Goal: Task Accomplishment & Management: Complete application form

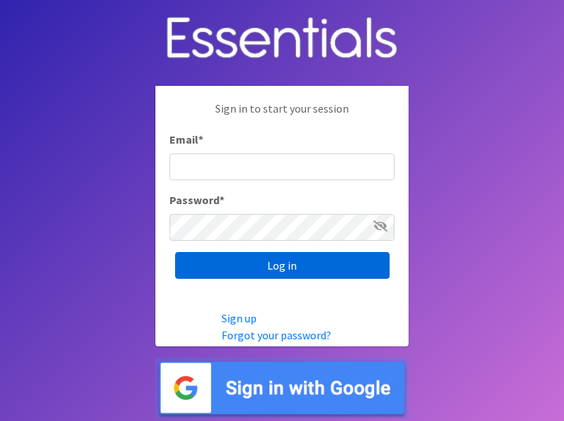
type input "[EMAIL_ADDRESS][DOMAIN_NAME]"
click at [292, 264] on input "Log in" at bounding box center [282, 265] width 215 height 27
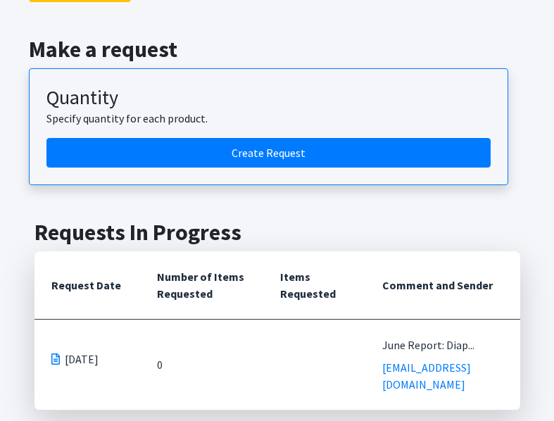
scroll to position [368, 0]
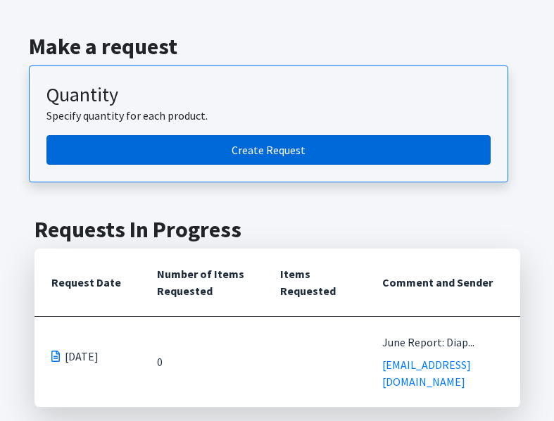
click at [246, 143] on link "Create Request" at bounding box center [268, 150] width 444 height 30
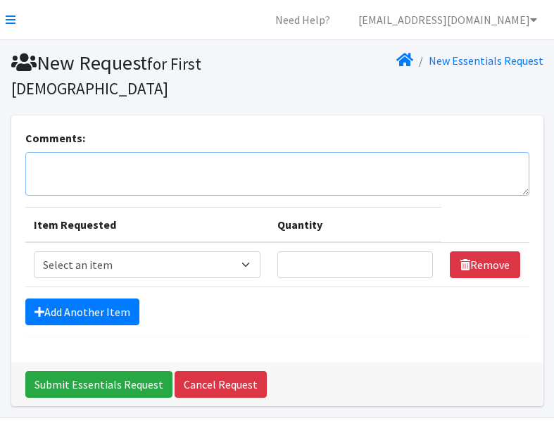
click at [56, 173] on textarea "Comments:" at bounding box center [277, 174] width 504 height 44
click at [109, 172] on textarea "Total infant diapersz 80; adult in" at bounding box center [277, 174] width 504 height 44
click at [130, 165] on textarea "Total infant diapersz 80; adult in" at bounding box center [277, 174] width 504 height 44
click at [181, 168] on textarea "Total infant diapers 80; adult in" at bounding box center [277, 174] width 504 height 44
click at [184, 167] on textarea "Total infant diapers 80; adult incntinence" at bounding box center [277, 174] width 504 height 44
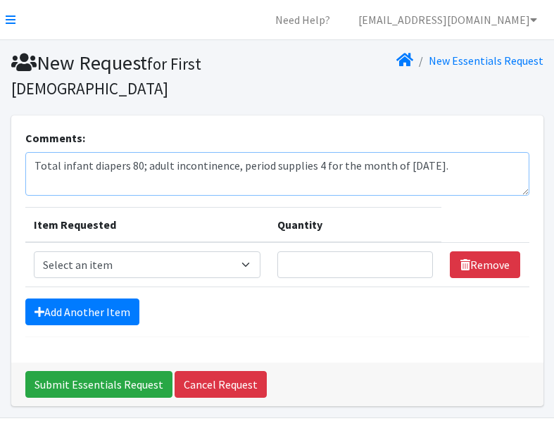
type textarea "Total infant diapers 80; adult incontinence, period supplies 4 for the month of…"
click at [252, 263] on select "Select an item Adult Incontinence - LARGE Bundle Adult Incontinence - MEDIUM Bu…" at bounding box center [147, 264] width 227 height 27
select select "14885"
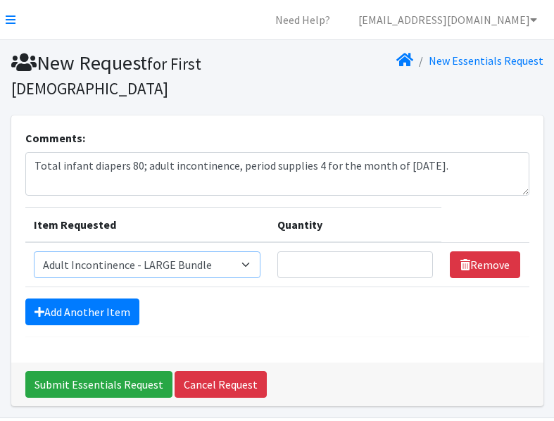
click at [34, 251] on select "Select an item Adult Incontinence - LARGE Bundle Adult Incontinence - MEDIUM Bu…" at bounding box center [147, 264] width 227 height 27
click at [248, 262] on select "Select an item Adult Incontinence - LARGE Bundle Adult Incontinence - MEDIUM Bu…" at bounding box center [147, 264] width 227 height 27
click at [251, 265] on select "Select an item Adult Incontinence - LARGE Bundle Adult Incontinence - MEDIUM Bu…" at bounding box center [147, 264] width 227 height 27
click at [416, 262] on input "1" at bounding box center [355, 264] width 156 height 27
click at [414, 267] on input "1" at bounding box center [355, 264] width 156 height 27
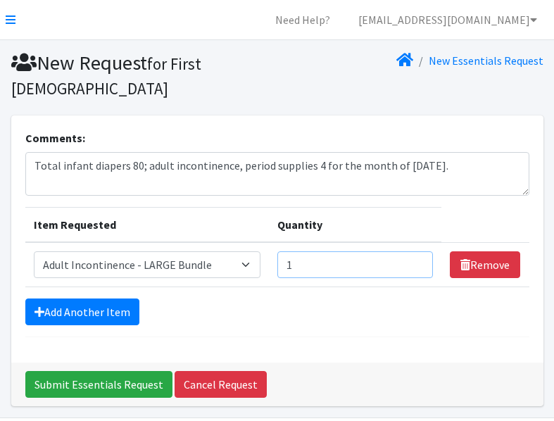
click at [414, 267] on input "1" at bounding box center [355, 264] width 156 height 27
click at [416, 259] on input "2" at bounding box center [355, 264] width 156 height 27
click at [416, 259] on input "3" at bounding box center [355, 264] width 156 height 27
click at [416, 259] on input "4" at bounding box center [355, 264] width 156 height 27
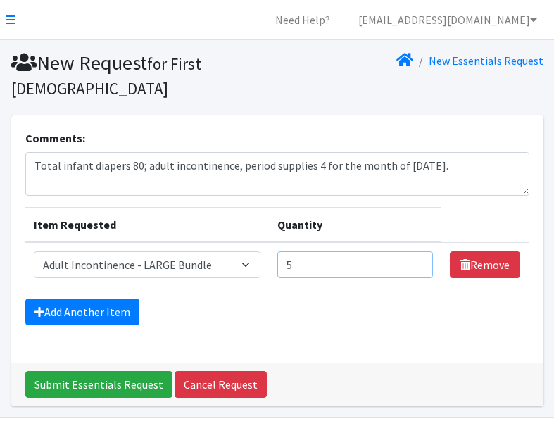
click at [416, 259] on input "5" at bounding box center [355, 264] width 156 height 27
click at [416, 259] on input "6" at bounding box center [355, 264] width 156 height 27
click at [416, 259] on input "7" at bounding box center [355, 264] width 156 height 27
click at [416, 259] on input "8" at bounding box center [355, 264] width 156 height 27
click at [416, 259] on input "9" at bounding box center [355, 264] width 156 height 27
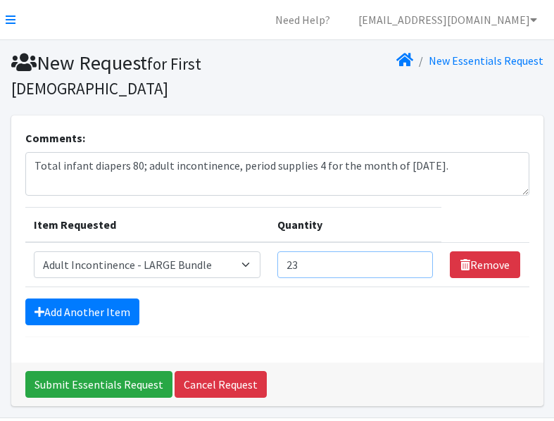
click at [416, 259] on input "23" at bounding box center [355, 264] width 156 height 27
click at [416, 259] on input "24" at bounding box center [355, 264] width 156 height 27
click at [416, 267] on input "23" at bounding box center [355, 264] width 156 height 27
click at [416, 267] on input "22" at bounding box center [355, 264] width 156 height 27
click at [416, 267] on input "21" at bounding box center [355, 264] width 156 height 27
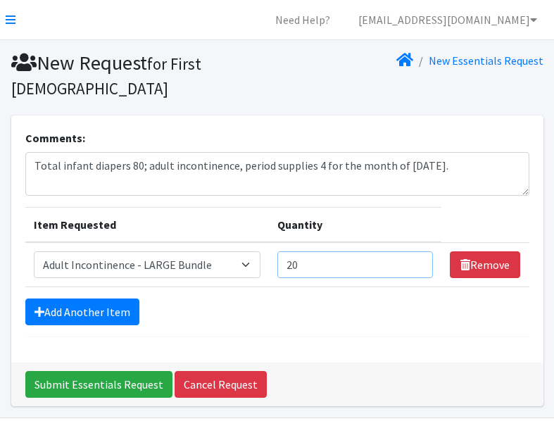
type input "20"
click at [416, 267] on input "20" at bounding box center [355, 264] width 156 height 27
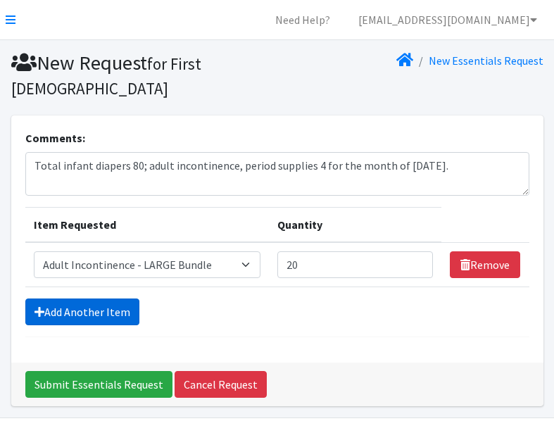
click at [99, 307] on link "Add Another Item" at bounding box center [82, 311] width 114 height 27
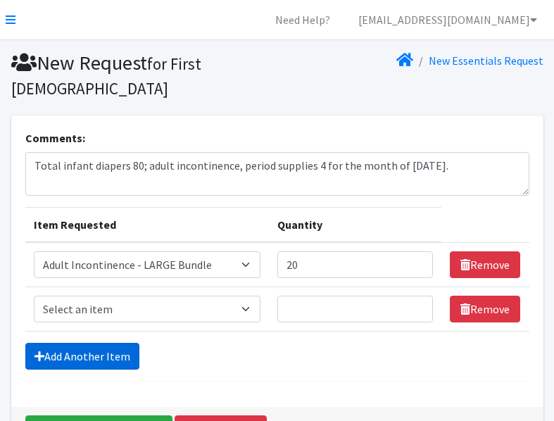
scroll to position [94, 0]
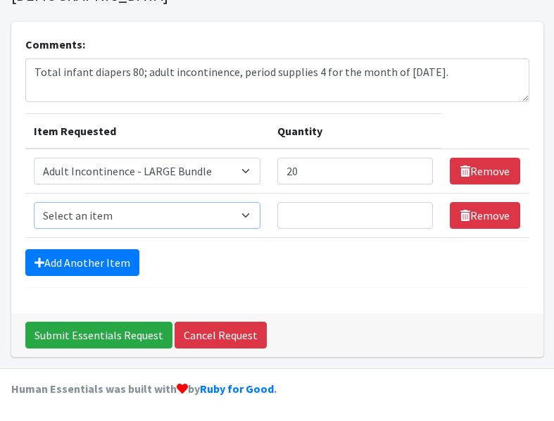
click at [251, 212] on select "Select an item Adult Incontinence - LARGE Bundle Adult Incontinence - MEDIUM Bu…" at bounding box center [147, 215] width 227 height 27
select select "14884"
click at [34, 202] on select "Select an item Adult Incontinence - LARGE Bundle Adult Incontinence - MEDIUM Bu…" at bounding box center [147, 215] width 227 height 27
click at [416, 220] on input "1" at bounding box center [355, 215] width 156 height 27
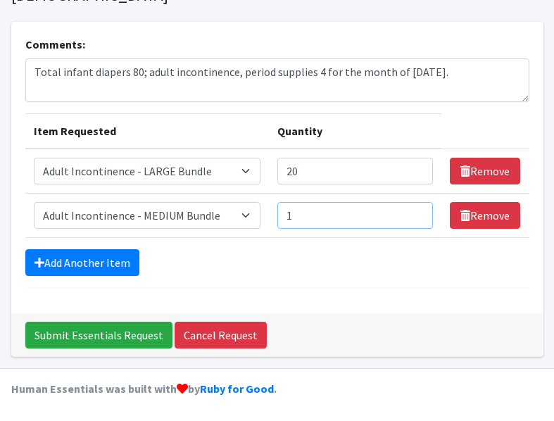
click at [414, 208] on input "1" at bounding box center [355, 215] width 156 height 27
click at [415, 209] on input "12" at bounding box center [355, 215] width 156 height 27
click at [415, 209] on input "13" at bounding box center [355, 215] width 156 height 27
click at [414, 209] on input "14" at bounding box center [355, 215] width 156 height 27
click at [414, 209] on input "15" at bounding box center [355, 215] width 156 height 27
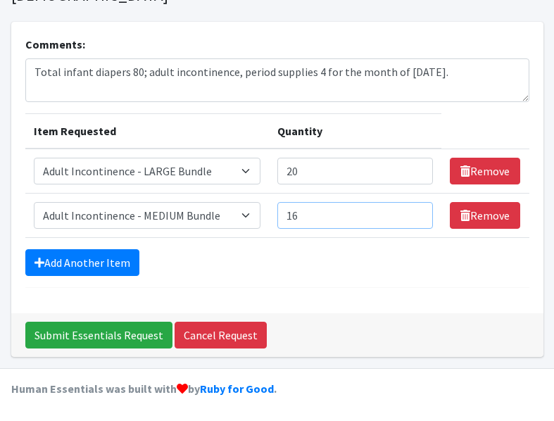
click at [414, 209] on input "16" at bounding box center [355, 215] width 156 height 27
click at [414, 209] on input "17" at bounding box center [355, 215] width 156 height 27
click at [414, 209] on input "18" at bounding box center [355, 215] width 156 height 27
click at [414, 209] on input "19" at bounding box center [355, 215] width 156 height 27
type input "20"
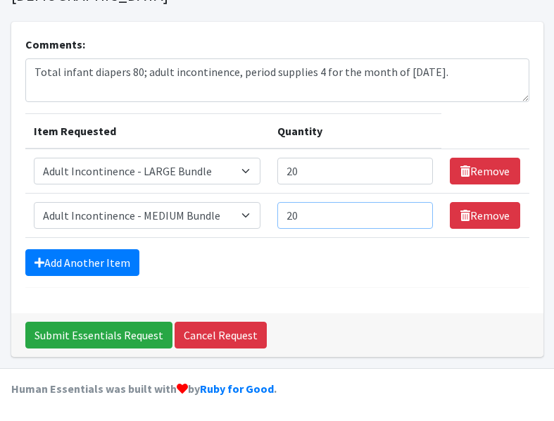
click at [414, 209] on input "20" at bounding box center [355, 215] width 156 height 27
click at [76, 258] on link "Add Another Item" at bounding box center [82, 262] width 114 height 27
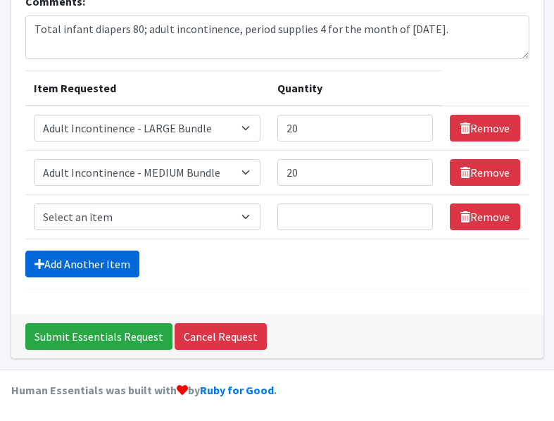
scroll to position [138, 0]
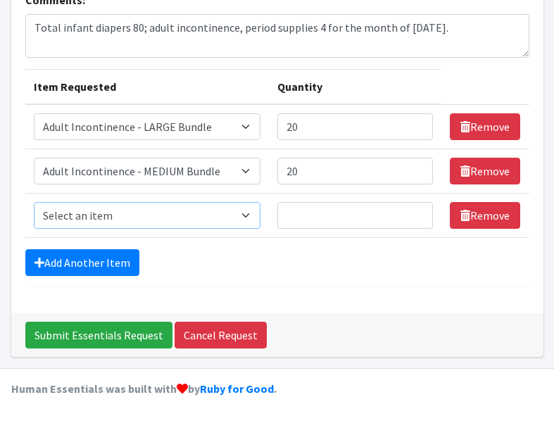
click at [250, 213] on select "Select an item Adult Incontinence - LARGE Bundle Adult Incontinence - MEDIUM Bu…" at bounding box center [147, 215] width 227 height 27
select select "14886"
click at [34, 202] on select "Select an item Adult Incontinence - LARGE Bundle Adult Incontinence - MEDIUM Bu…" at bounding box center [147, 215] width 227 height 27
click at [415, 210] on input "1" at bounding box center [355, 215] width 156 height 27
click at [415, 210] on input "2" at bounding box center [355, 215] width 156 height 27
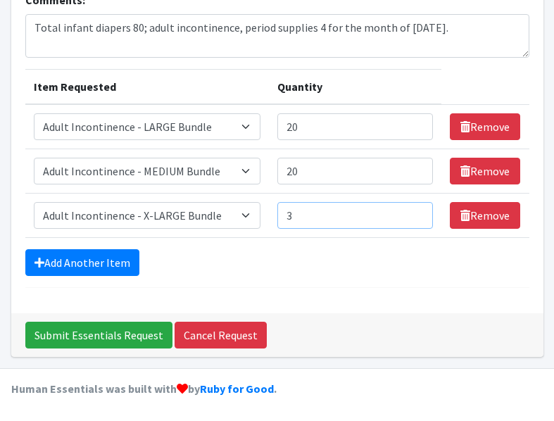
click at [415, 210] on input "3" at bounding box center [355, 215] width 156 height 27
click at [415, 210] on input "4" at bounding box center [355, 215] width 156 height 27
click at [415, 210] on input "5" at bounding box center [355, 215] width 156 height 27
click at [415, 210] on input "6" at bounding box center [355, 215] width 156 height 27
click at [415, 210] on input "16" at bounding box center [355, 215] width 156 height 27
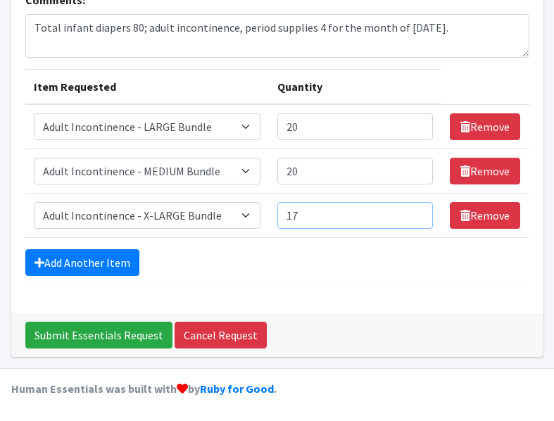
click at [415, 210] on input "17" at bounding box center [355, 215] width 156 height 27
click at [415, 210] on input "18" at bounding box center [355, 215] width 156 height 27
click at [415, 210] on input "19" at bounding box center [355, 215] width 156 height 27
click at [415, 210] on input "20" at bounding box center [355, 215] width 156 height 27
click at [415, 219] on input "19" at bounding box center [355, 215] width 156 height 27
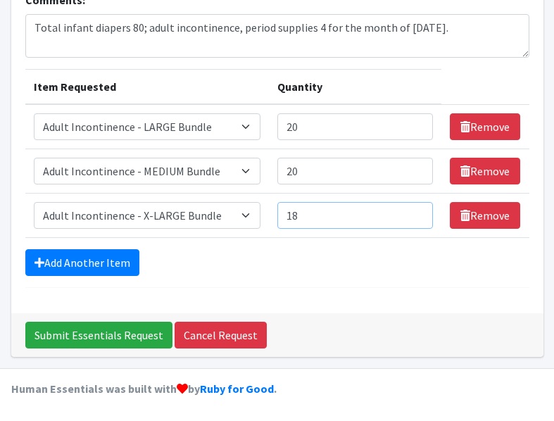
click at [415, 219] on input "18" at bounding box center [355, 215] width 156 height 27
click at [415, 219] on input "17" at bounding box center [355, 215] width 156 height 27
click at [415, 219] on input "16" at bounding box center [355, 215] width 156 height 27
click at [415, 219] on input "15" at bounding box center [355, 215] width 156 height 27
click at [415, 219] on input "14" at bounding box center [355, 215] width 156 height 27
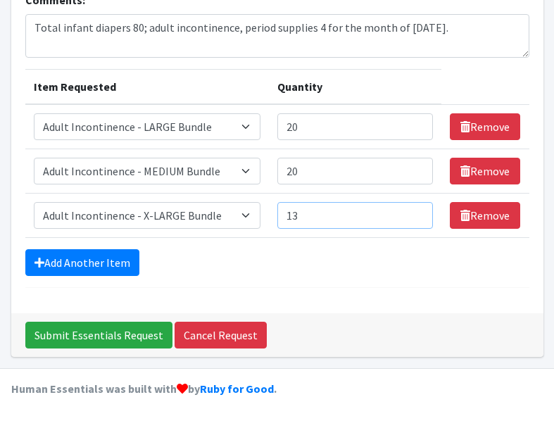
click at [415, 219] on input "13" at bounding box center [355, 215] width 156 height 27
click at [415, 219] on input "12" at bounding box center [355, 215] width 156 height 27
click at [415, 219] on input "11" at bounding box center [355, 215] width 156 height 27
type input "10"
click at [415, 219] on input "10" at bounding box center [355, 215] width 156 height 27
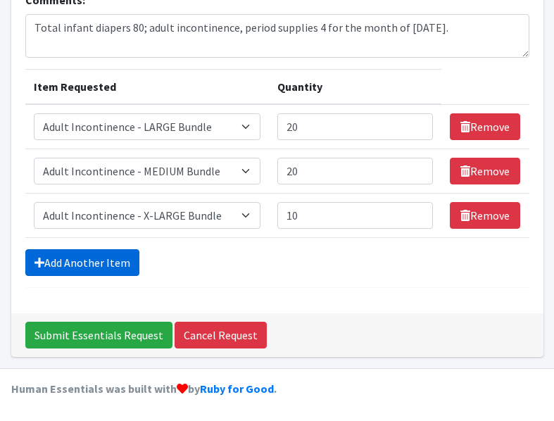
click at [100, 263] on link "Add Another Item" at bounding box center [82, 262] width 114 height 27
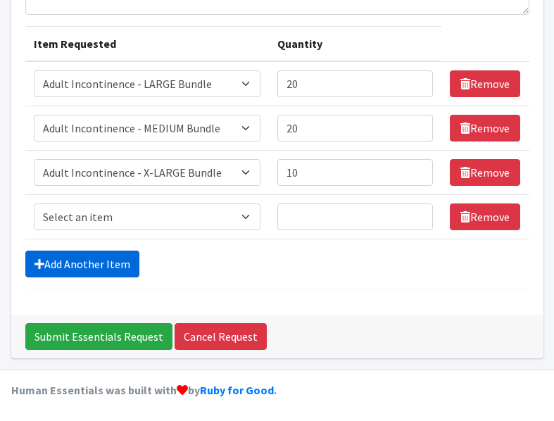
scroll to position [182, 0]
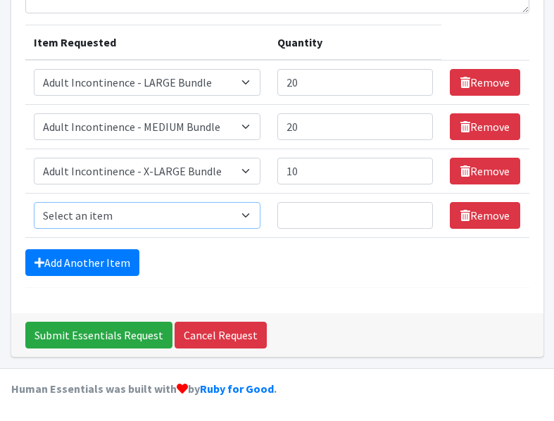
click at [253, 214] on select "Select an item Adult Incontinence - LARGE Bundle Adult Incontinence - MEDIUM Bu…" at bounding box center [147, 215] width 227 height 27
select select "15373"
click at [34, 202] on select "Select an item Adult Incontinence - LARGE Bundle Adult Incontinence - MEDIUM Bu…" at bounding box center [147, 215] width 227 height 27
click at [414, 212] on input "1" at bounding box center [355, 215] width 156 height 27
click at [414, 212] on input "2" at bounding box center [355, 215] width 156 height 27
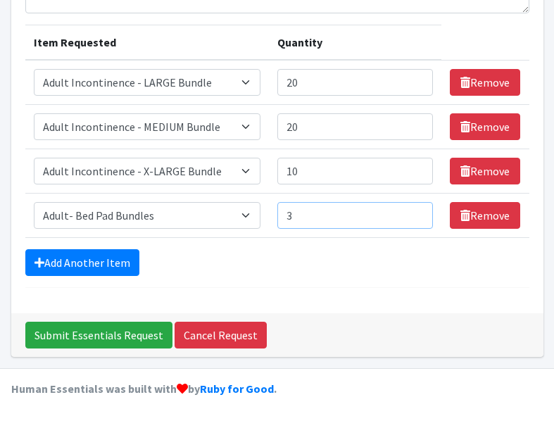
click at [414, 212] on input "3" at bounding box center [355, 215] width 156 height 27
click at [414, 212] on input "4" at bounding box center [355, 215] width 156 height 27
click at [414, 212] on input "5" at bounding box center [355, 215] width 156 height 27
click at [414, 212] on input "6" at bounding box center [355, 215] width 156 height 27
click at [414, 212] on input "7" at bounding box center [355, 215] width 156 height 27
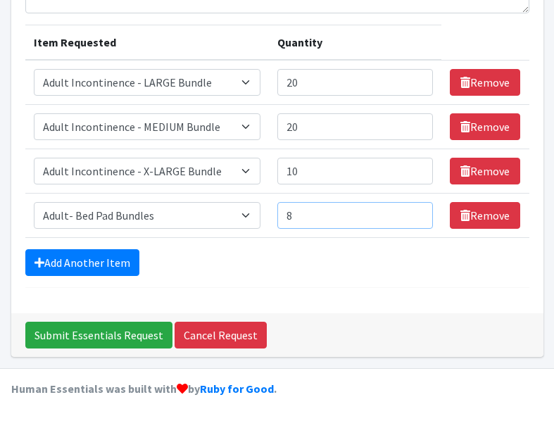
click at [414, 212] on input "8" at bounding box center [355, 215] width 156 height 27
click at [414, 212] on input "9" at bounding box center [355, 215] width 156 height 27
click at [414, 212] on input "10" at bounding box center [355, 215] width 156 height 27
click at [414, 212] on input "11" at bounding box center [355, 215] width 156 height 27
click at [414, 212] on input "12" at bounding box center [355, 215] width 156 height 27
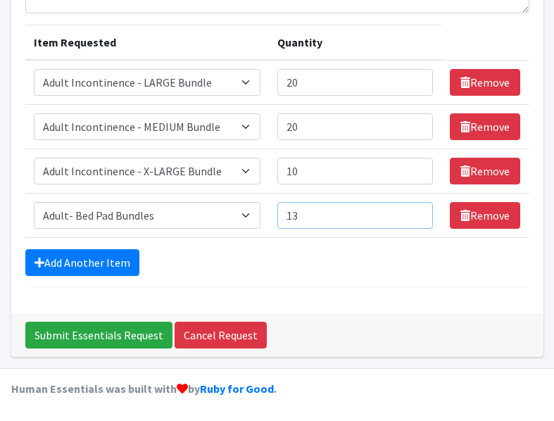
click at [414, 212] on input "13" at bounding box center [355, 215] width 156 height 27
click at [414, 212] on input "14" at bounding box center [355, 215] width 156 height 27
click at [414, 212] on input "15" at bounding box center [355, 215] width 156 height 27
click at [414, 212] on input "16" at bounding box center [355, 215] width 156 height 27
click at [414, 212] on input "17" at bounding box center [355, 215] width 156 height 27
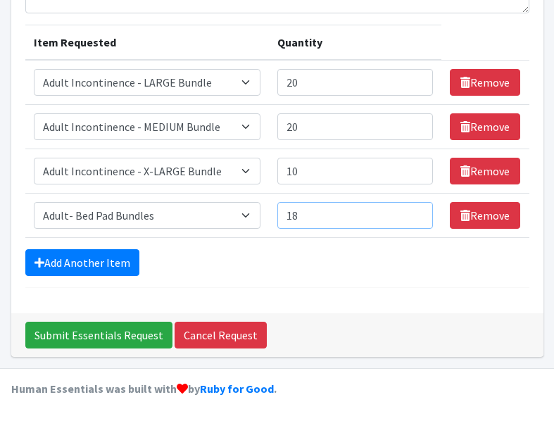
click at [414, 212] on input "18" at bounding box center [355, 215] width 156 height 27
click at [414, 212] on input "19" at bounding box center [355, 215] width 156 height 27
type input "20"
click at [414, 212] on input "20" at bounding box center [355, 215] width 156 height 27
click at [96, 262] on link "Add Another Item" at bounding box center [82, 262] width 114 height 27
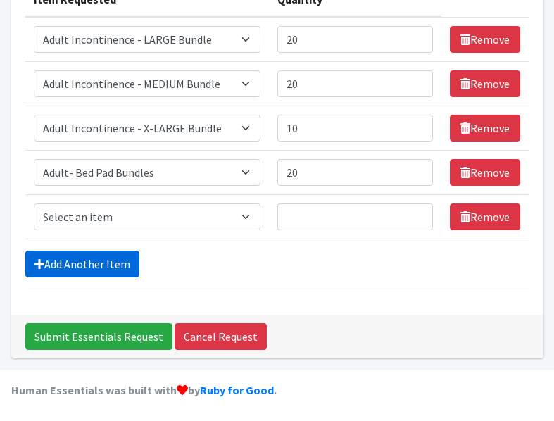
scroll to position [227, 0]
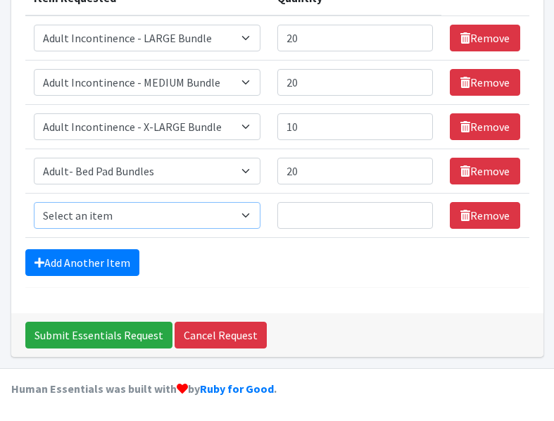
click at [253, 213] on select "Select an item Adult Incontinence - LARGE Bundle Adult Incontinence - MEDIUM Bu…" at bounding box center [147, 215] width 227 height 27
select select "14879"
click at [34, 202] on select "Select an item Adult Incontinence - LARGE Bundle Adult Incontinence - MEDIUM Bu…" at bounding box center [147, 215] width 227 height 27
click at [248, 213] on select "Select an item Adult Incontinence - LARGE Bundle Adult Incontinence - MEDIUM Bu…" at bounding box center [147, 215] width 227 height 27
click at [416, 212] on input "1" at bounding box center [355, 215] width 156 height 27
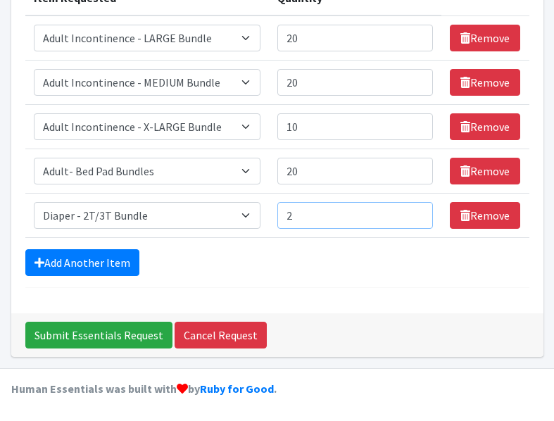
click at [416, 212] on input "2" at bounding box center [355, 215] width 156 height 27
click at [416, 212] on input "3" at bounding box center [355, 215] width 156 height 27
click at [416, 212] on input "15" at bounding box center [355, 215] width 156 height 27
click at [416, 212] on input "16" at bounding box center [355, 215] width 156 height 27
click at [416, 212] on input "17" at bounding box center [355, 215] width 156 height 27
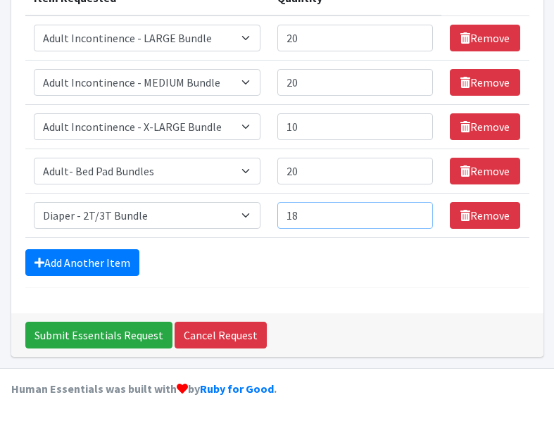
click at [416, 212] on input "18" at bounding box center [355, 215] width 156 height 27
click at [416, 212] on input "19" at bounding box center [355, 215] width 156 height 27
type input "20"
click at [416, 212] on input "20" at bounding box center [355, 215] width 156 height 27
click at [84, 264] on link "Add Another Item" at bounding box center [82, 262] width 114 height 27
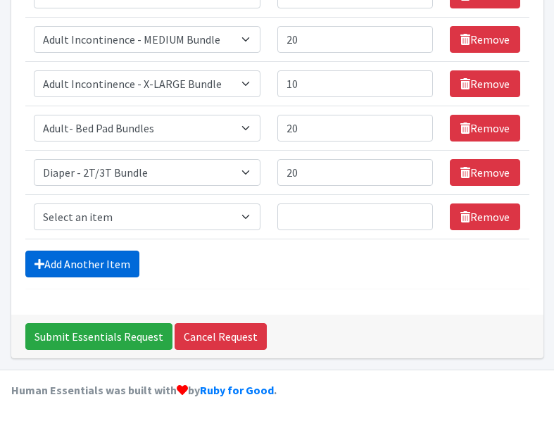
scroll to position [271, 0]
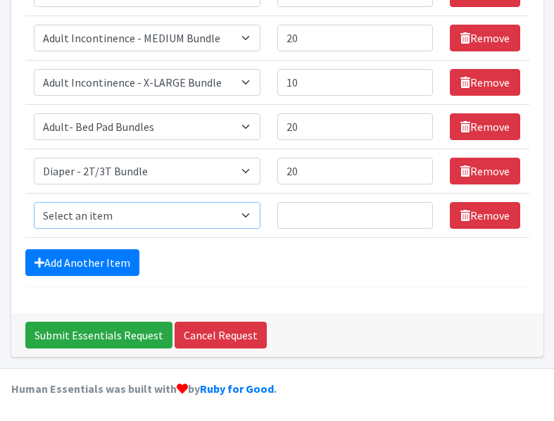
click at [250, 212] on select "Select an item Adult Incontinence - LARGE Bundle Adult Incontinence - MEDIUM Bu…" at bounding box center [147, 215] width 227 height 27
select select "14880"
click at [34, 202] on select "Select an item Adult Incontinence - LARGE Bundle Adult Incontinence - MEDIUM Bu…" at bounding box center [147, 215] width 227 height 27
click at [419, 212] on input "1" at bounding box center [355, 215] width 156 height 27
click at [419, 212] on input "17" at bounding box center [355, 215] width 156 height 27
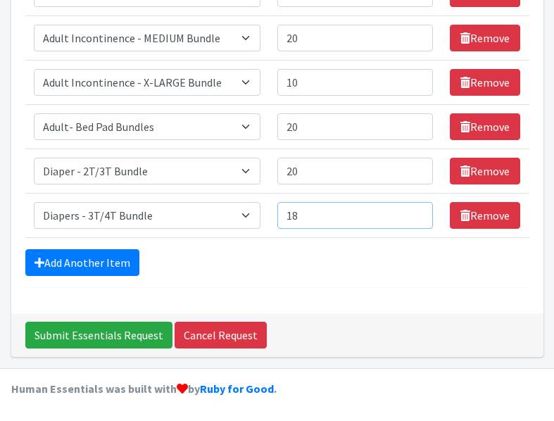
click at [419, 212] on input "18" at bounding box center [355, 215] width 156 height 27
click at [419, 212] on input "19" at bounding box center [355, 215] width 156 height 27
type input "20"
click at [419, 212] on input "20" at bounding box center [355, 215] width 156 height 27
click at [414, 175] on input "19" at bounding box center [355, 171] width 156 height 27
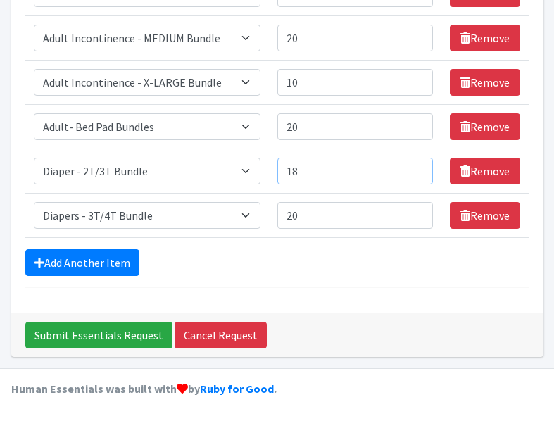
click at [414, 175] on input "18" at bounding box center [355, 171] width 156 height 27
click at [414, 175] on input "17" at bounding box center [355, 171] width 156 height 27
click at [414, 175] on input "16" at bounding box center [355, 171] width 156 height 27
click at [414, 175] on input "15" at bounding box center [355, 171] width 156 height 27
click at [414, 175] on input "14" at bounding box center [355, 171] width 156 height 27
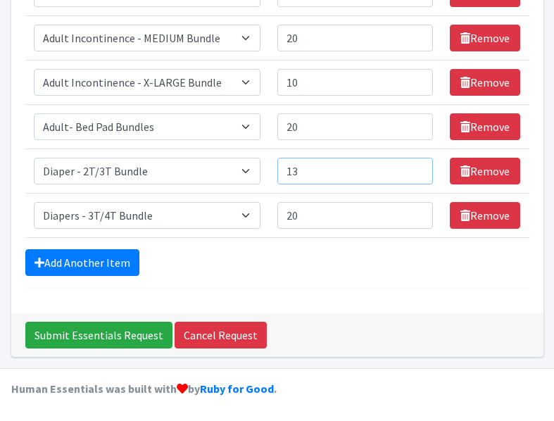
click at [414, 175] on input "13" at bounding box center [355, 171] width 156 height 27
click at [414, 175] on input "12" at bounding box center [355, 171] width 156 height 27
click at [414, 175] on input "11" at bounding box center [355, 171] width 156 height 27
type input "10"
click at [414, 175] on input "10" at bounding box center [355, 171] width 156 height 27
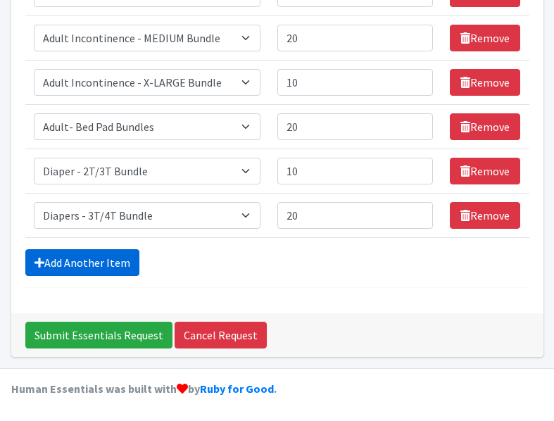
click at [72, 260] on link "Add Another Item" at bounding box center [82, 262] width 114 height 27
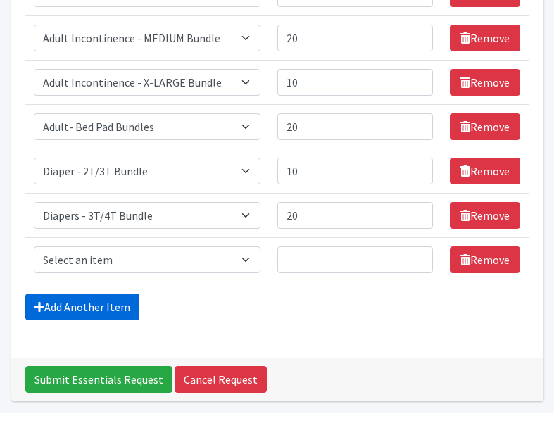
scroll to position [315, 0]
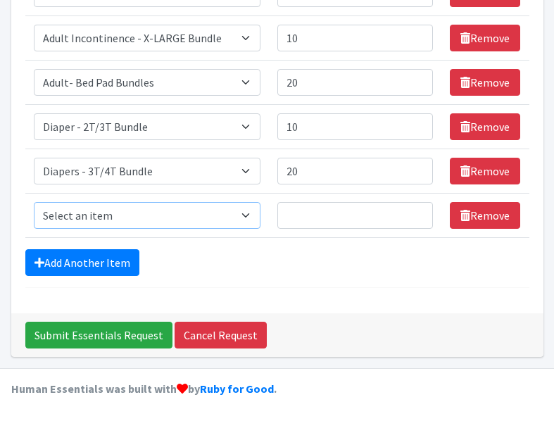
click at [252, 215] on select "Select an item Adult Incontinence - LARGE Bundle Adult Incontinence - MEDIUM Bu…" at bounding box center [147, 215] width 227 height 27
select select "14881"
click at [34, 202] on select "Select an item Adult Incontinence - LARGE Bundle Adult Incontinence - MEDIUM Bu…" at bounding box center [147, 215] width 227 height 27
click at [416, 211] on input "13" at bounding box center [355, 215] width 156 height 27
click at [416, 211] on input "14" at bounding box center [355, 215] width 156 height 27
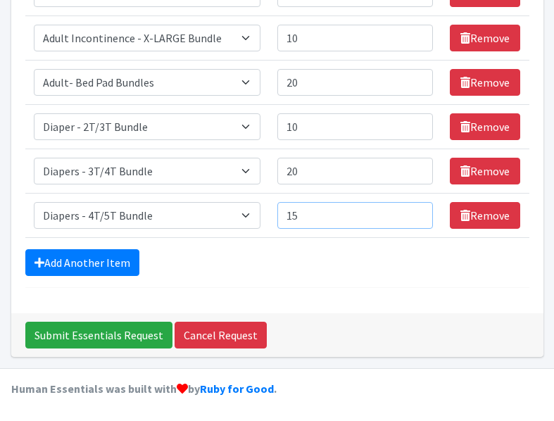
click at [416, 211] on input "15" at bounding box center [355, 215] width 156 height 27
click at [416, 211] on input "16" at bounding box center [355, 215] width 156 height 27
click at [416, 211] on input "17" at bounding box center [355, 215] width 156 height 27
click at [416, 211] on input "18" at bounding box center [355, 215] width 156 height 27
click at [416, 211] on input "19" at bounding box center [355, 215] width 156 height 27
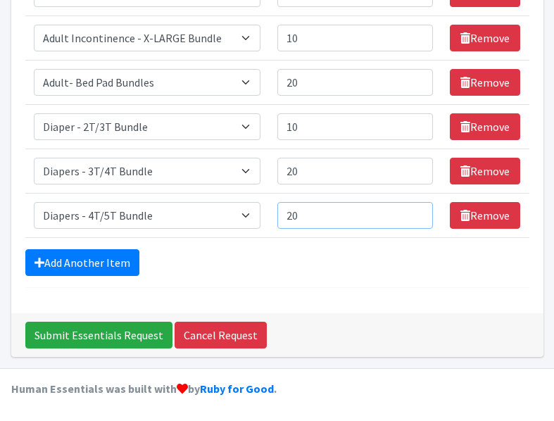
type input "20"
click at [416, 211] on input "20" at bounding box center [355, 215] width 156 height 27
click at [94, 262] on link "Add Another Item" at bounding box center [82, 262] width 114 height 27
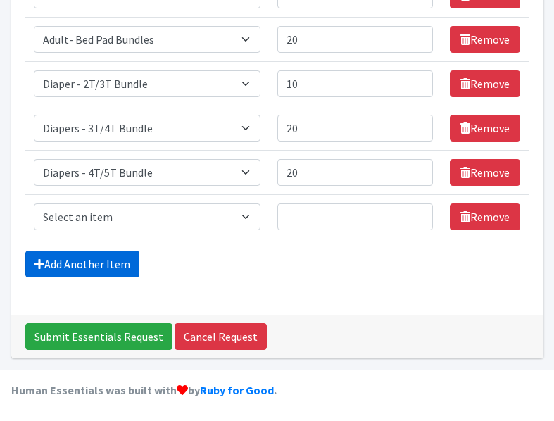
scroll to position [359, 0]
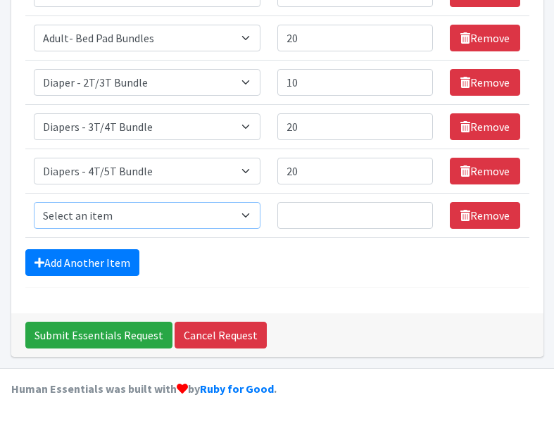
click at [251, 213] on select "Select an item Adult Incontinence - LARGE Bundle Adult Incontinence - MEDIUM Bu…" at bounding box center [147, 215] width 227 height 27
select select "14874"
click at [34, 202] on select "Select an item Adult Incontinence - LARGE Bundle Adult Incontinence - MEDIUM Bu…" at bounding box center [147, 215] width 227 height 27
click at [417, 212] on input "1" at bounding box center [355, 215] width 156 height 27
click at [417, 212] on input "2" at bounding box center [355, 215] width 156 height 27
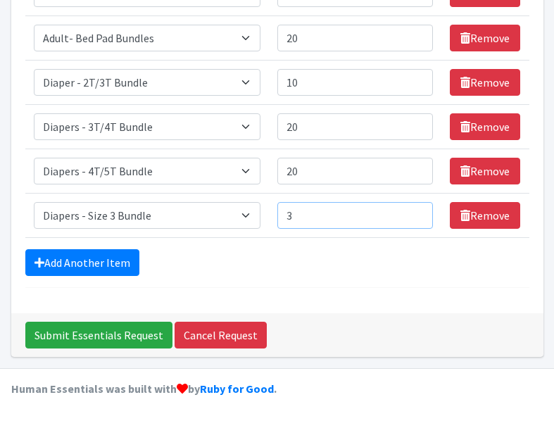
click at [417, 212] on input "3" at bounding box center [355, 215] width 156 height 27
click at [417, 212] on input "4" at bounding box center [355, 215] width 156 height 27
click at [417, 212] on input "5" at bounding box center [355, 215] width 156 height 27
click at [417, 212] on input "6" at bounding box center [355, 215] width 156 height 27
click at [417, 212] on input "7" at bounding box center [355, 215] width 156 height 27
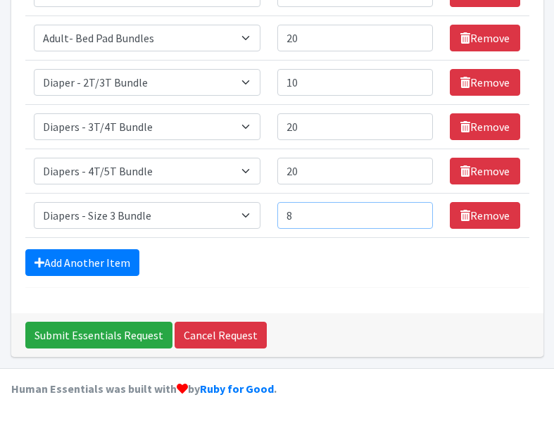
click at [417, 212] on input "8" at bounding box center [355, 215] width 156 height 27
click at [416, 212] on input "9" at bounding box center [355, 215] width 156 height 27
type input "10"
click at [416, 212] on input "10" at bounding box center [355, 215] width 156 height 27
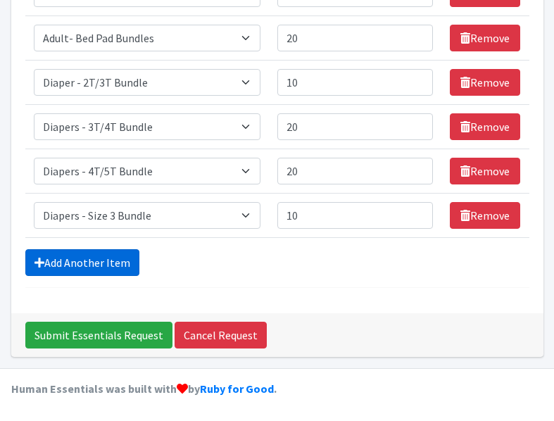
click at [114, 260] on link "Add Another Item" at bounding box center [82, 262] width 114 height 27
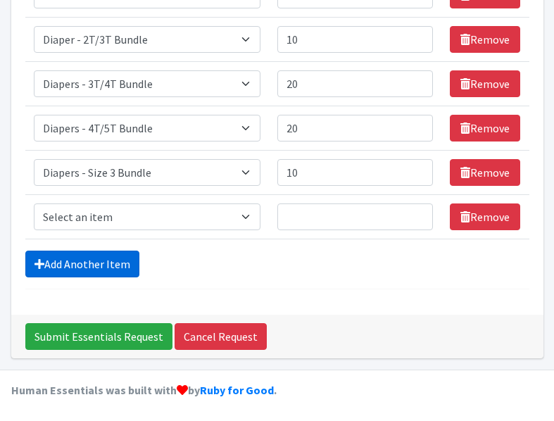
scroll to position [404, 0]
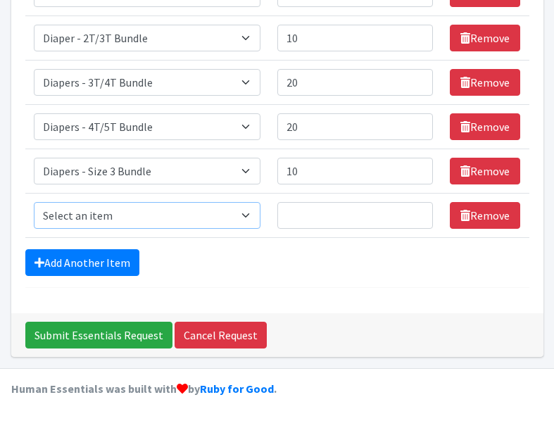
click at [249, 213] on select "Select an item Adult Incontinence - LARGE Bundle Adult Incontinence - MEDIUM Bu…" at bounding box center [147, 215] width 227 height 27
select select "14877"
click at [34, 202] on select "Select an item Adult Incontinence - LARGE Bundle Adult Incontinence - MEDIUM Bu…" at bounding box center [147, 215] width 227 height 27
click at [414, 212] on input "1" at bounding box center [355, 215] width 156 height 27
click at [414, 212] on input "2" at bounding box center [355, 215] width 156 height 27
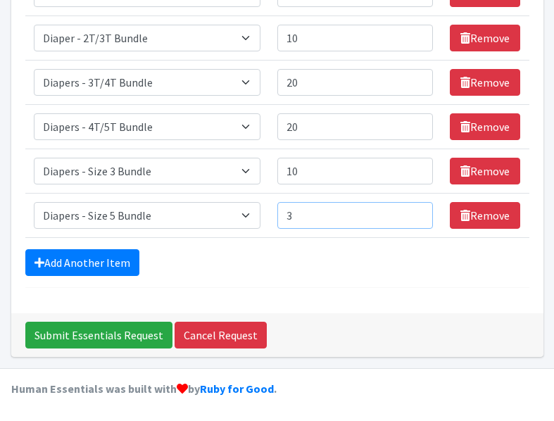
click at [414, 212] on input "3" at bounding box center [355, 215] width 156 height 27
click at [414, 212] on input "4" at bounding box center [355, 215] width 156 height 27
click at [414, 212] on input "5" at bounding box center [355, 215] width 156 height 27
click at [414, 212] on input "6" at bounding box center [355, 215] width 156 height 27
click at [414, 212] on input "7" at bounding box center [355, 215] width 156 height 27
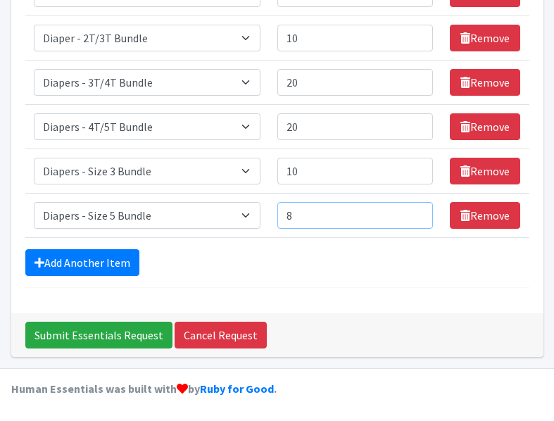
click at [414, 212] on input "8" at bounding box center [355, 215] width 156 height 27
click at [414, 212] on input "9" at bounding box center [355, 215] width 156 height 27
click at [414, 212] on input "10" at bounding box center [355, 215] width 156 height 27
click at [414, 212] on input "11" at bounding box center [355, 215] width 156 height 27
click at [414, 212] on input "12" at bounding box center [355, 215] width 156 height 27
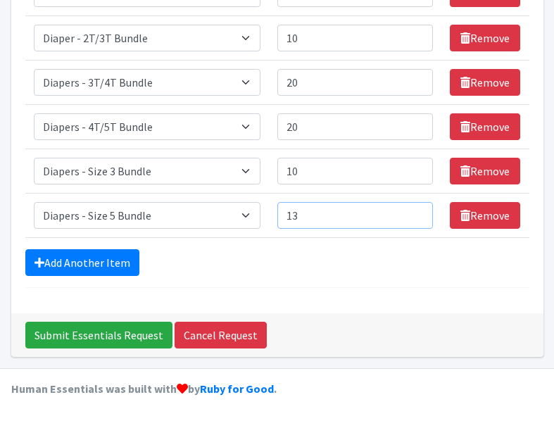
click at [414, 212] on input "13" at bounding box center [355, 215] width 156 height 27
click at [414, 212] on input "14" at bounding box center [355, 215] width 156 height 27
click at [414, 212] on input "15" at bounding box center [355, 215] width 156 height 27
click at [414, 212] on input "16" at bounding box center [355, 215] width 156 height 27
click at [414, 212] on input "17" at bounding box center [355, 215] width 156 height 27
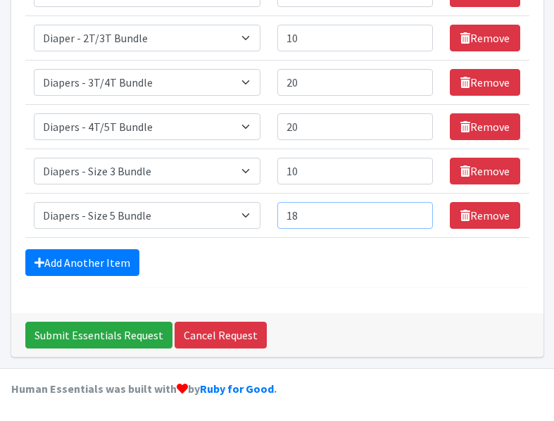
click at [414, 212] on input "18" at bounding box center [355, 215] width 156 height 27
click at [414, 212] on input "19" at bounding box center [355, 215] width 156 height 27
click at [414, 212] on input "20" at bounding box center [355, 215] width 156 height 27
click at [414, 212] on input "21" at bounding box center [355, 215] width 156 height 27
click at [414, 212] on input "22" at bounding box center [355, 215] width 156 height 27
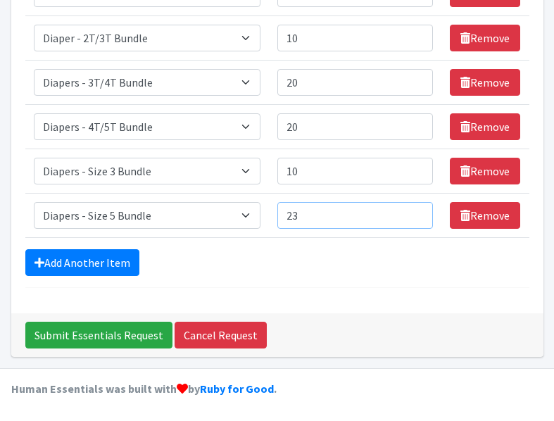
click at [414, 212] on input "23" at bounding box center [355, 215] width 156 height 27
click at [414, 212] on input "24" at bounding box center [355, 215] width 156 height 27
click at [414, 212] on input "25" at bounding box center [355, 215] width 156 height 27
click at [414, 212] on input "26" at bounding box center [355, 215] width 156 height 27
click at [414, 212] on input "27" at bounding box center [355, 215] width 156 height 27
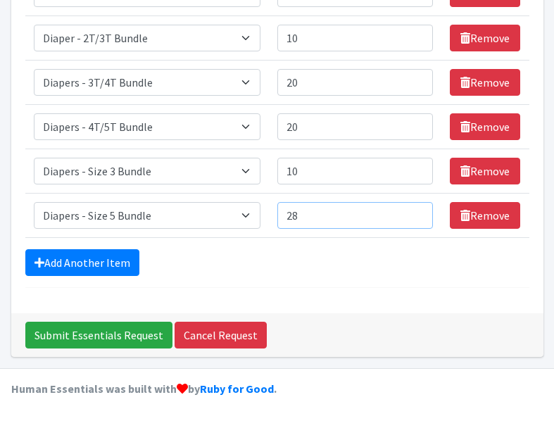
click at [414, 212] on input "28" at bounding box center [355, 215] width 156 height 27
click at [414, 212] on input "29" at bounding box center [355, 215] width 156 height 27
type input "30"
click at [414, 212] on input "30" at bounding box center [355, 215] width 156 height 27
click at [103, 253] on link "Add Another Item" at bounding box center [82, 262] width 114 height 27
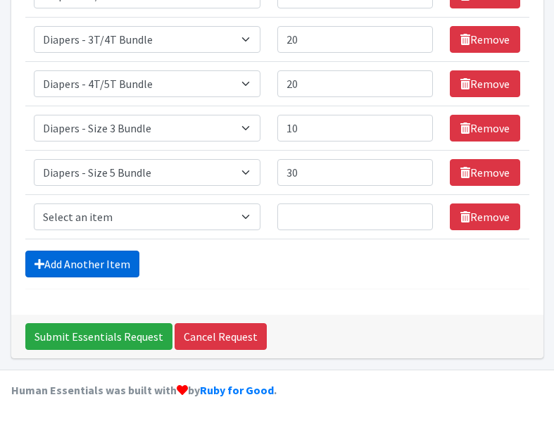
scroll to position [448, 0]
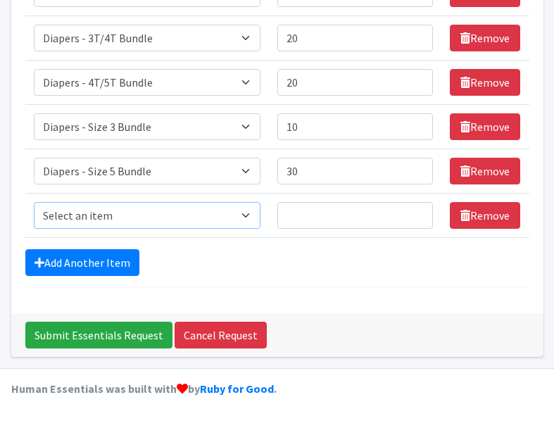
click at [251, 215] on select "Select an item Adult Incontinence - LARGE Bundle Adult Incontinence - MEDIUM Bu…" at bounding box center [147, 215] width 227 height 27
select select "14878"
click at [34, 202] on select "Select an item Adult Incontinence - LARGE Bundle Adult Incontinence - MEDIUM Bu…" at bounding box center [147, 215] width 227 height 27
click at [416, 212] on input "23" at bounding box center [355, 215] width 156 height 27
click at [416, 212] on input "24" at bounding box center [355, 215] width 156 height 27
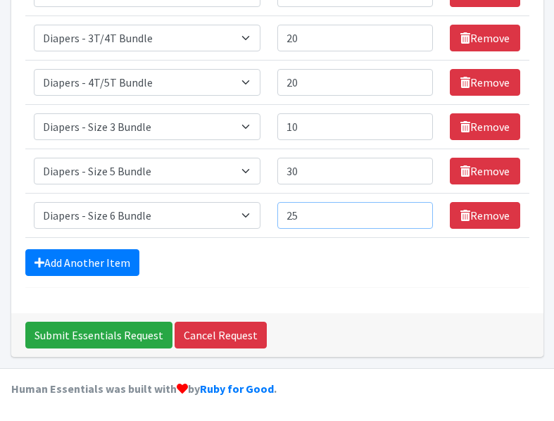
click at [416, 212] on input "25" at bounding box center [355, 215] width 156 height 27
click at [416, 212] on input "26" at bounding box center [355, 215] width 156 height 27
click at [416, 212] on input "27" at bounding box center [355, 215] width 156 height 27
click at [416, 212] on input "28" at bounding box center [355, 215] width 156 height 27
click at [416, 212] on input "29" at bounding box center [355, 215] width 156 height 27
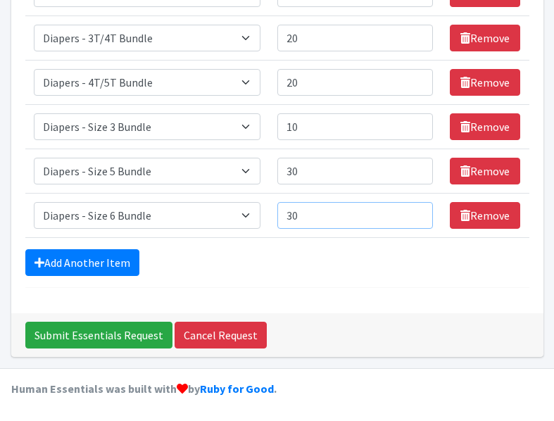
type input "30"
click at [416, 212] on input "30" at bounding box center [355, 215] width 156 height 27
click at [100, 260] on link "Add Another Item" at bounding box center [82, 262] width 114 height 27
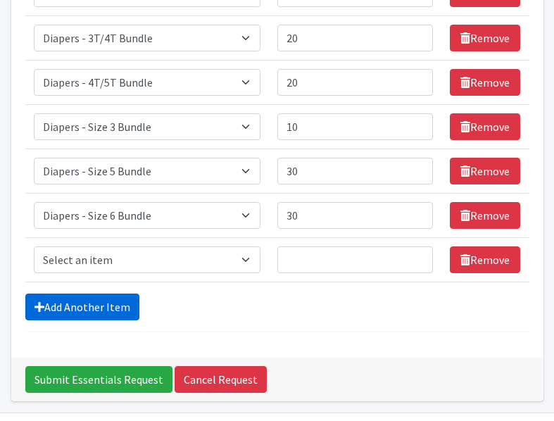
scroll to position [492, 0]
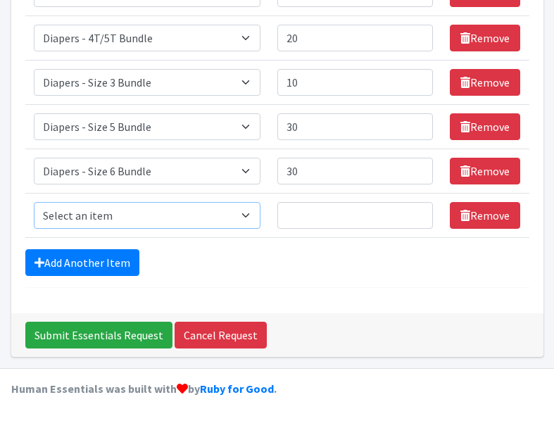
click at [253, 212] on select "Select an item Adult Incontinence - LARGE Bundle Adult Incontinence - MEDIUM Bu…" at bounding box center [147, 215] width 227 height 27
select select "14876"
click at [34, 202] on select "Select an item Adult Incontinence - LARGE Bundle Adult Incontinence - MEDIUM Bu…" at bounding box center [147, 215] width 227 height 27
click at [415, 211] on input "1" at bounding box center [355, 215] width 156 height 27
click at [415, 211] on input "11" at bounding box center [355, 215] width 156 height 27
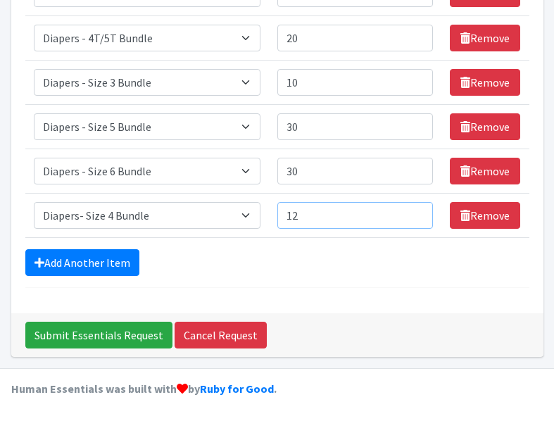
click at [415, 211] on input "12" at bounding box center [355, 215] width 156 height 27
click at [415, 211] on input "13" at bounding box center [355, 215] width 156 height 27
click at [415, 211] on input "14" at bounding box center [355, 215] width 156 height 27
click at [415, 211] on input "15" at bounding box center [355, 215] width 156 height 27
click at [415, 211] on input "16" at bounding box center [355, 215] width 156 height 27
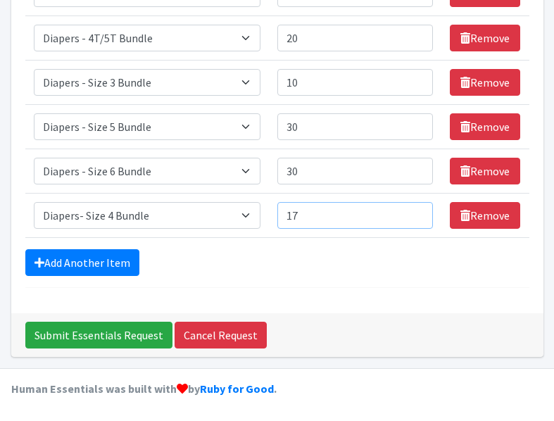
click at [415, 211] on input "17" at bounding box center [355, 215] width 156 height 27
click at [415, 211] on input "18" at bounding box center [355, 215] width 156 height 27
click at [415, 211] on input "19" at bounding box center [355, 215] width 156 height 27
click at [415, 211] on input "20" at bounding box center [355, 215] width 156 height 27
click at [415, 211] on input "21" at bounding box center [355, 215] width 156 height 27
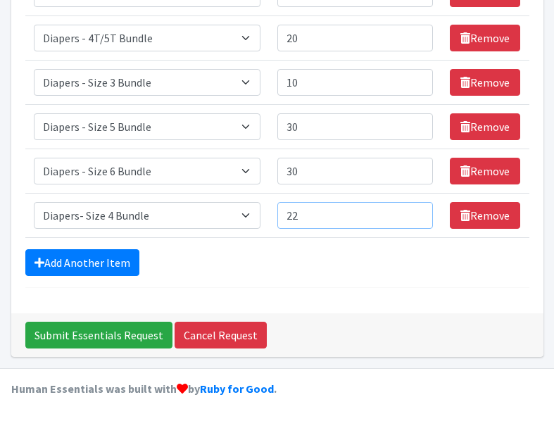
click at [415, 211] on input "22" at bounding box center [355, 215] width 156 height 27
click at [415, 211] on input "23" at bounding box center [355, 215] width 156 height 27
click at [415, 211] on input "24" at bounding box center [355, 215] width 156 height 27
click at [415, 211] on input "25" at bounding box center [355, 215] width 156 height 27
click at [415, 211] on input "26" at bounding box center [355, 215] width 156 height 27
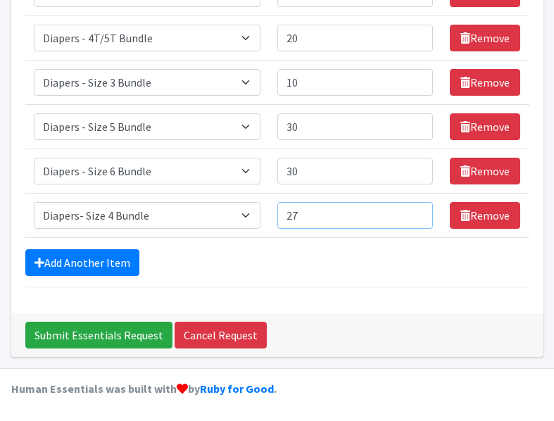
click at [415, 211] on input "27" at bounding box center [355, 215] width 156 height 27
click at [415, 211] on input "28" at bounding box center [355, 215] width 156 height 27
click at [415, 211] on input "29" at bounding box center [355, 215] width 156 height 27
type input "30"
click at [415, 211] on input "30" at bounding box center [355, 215] width 156 height 27
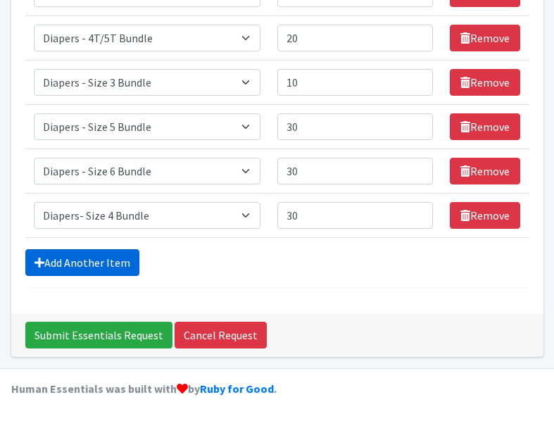
click at [83, 260] on link "Add Another Item" at bounding box center [82, 262] width 114 height 27
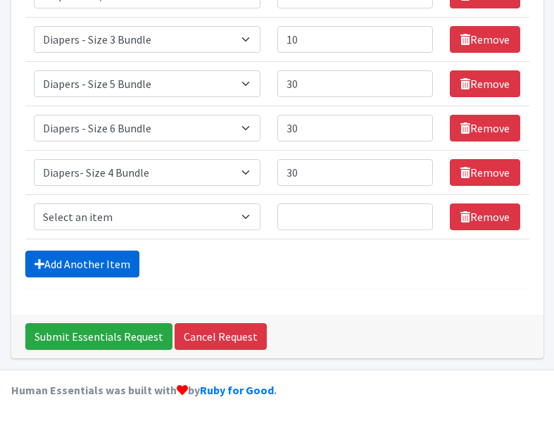
scroll to position [537, 0]
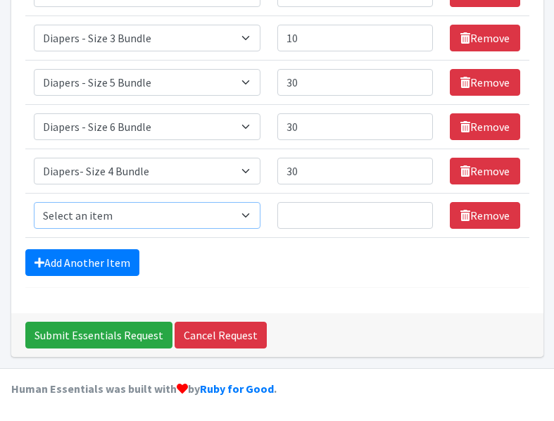
click at [249, 215] on select "Select an item Adult Incontinence - LARGE Bundle Adult Incontinence - MEDIUM Bu…" at bounding box center [147, 215] width 227 height 27
select select "1635"
click at [34, 202] on select "Select an item Adult Incontinence - LARGE Bundle Adult Incontinence - MEDIUM Bu…" at bounding box center [147, 215] width 227 height 27
click at [414, 212] on input "1" at bounding box center [355, 215] width 156 height 27
click at [414, 212] on input "2" at bounding box center [355, 215] width 156 height 27
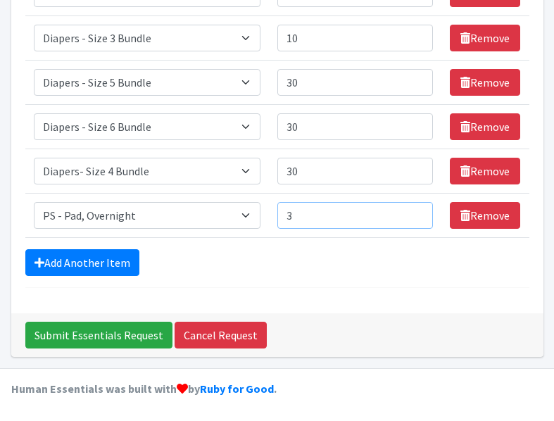
click at [414, 212] on input "3" at bounding box center [355, 215] width 156 height 27
click at [414, 212] on input "4" at bounding box center [355, 215] width 156 height 27
click at [414, 212] on input "5" at bounding box center [355, 215] width 156 height 27
click at [414, 212] on input "6" at bounding box center [355, 215] width 156 height 27
click at [414, 212] on input "7" at bounding box center [355, 215] width 156 height 27
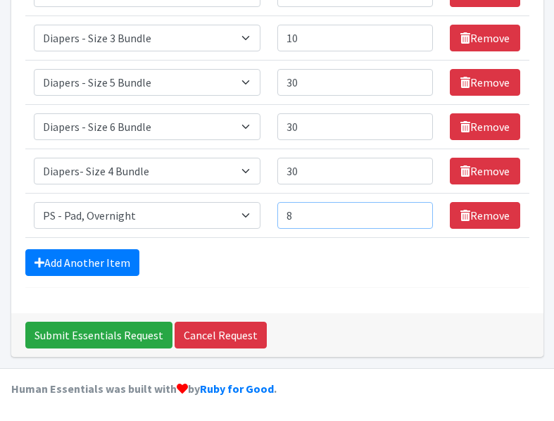
click at [414, 212] on input "8" at bounding box center [355, 215] width 156 height 27
click at [414, 212] on input "9" at bounding box center [355, 215] width 156 height 27
click at [414, 212] on input "10" at bounding box center [355, 215] width 156 height 27
click at [414, 212] on input "11" at bounding box center [355, 215] width 156 height 27
click at [414, 212] on input "12" at bounding box center [355, 215] width 156 height 27
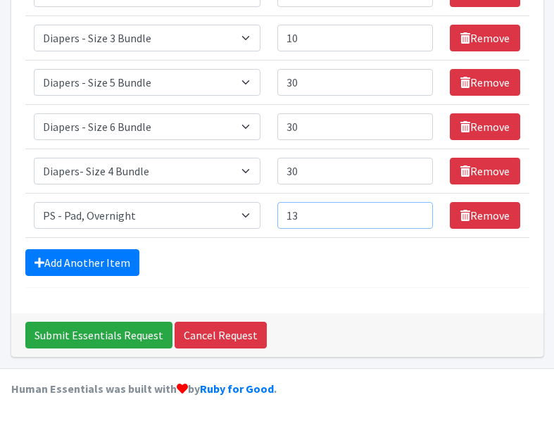
click at [414, 212] on input "13" at bounding box center [355, 215] width 156 height 27
click at [414, 212] on input "14" at bounding box center [355, 215] width 156 height 27
click at [414, 212] on input "15" at bounding box center [355, 215] width 156 height 27
click at [414, 212] on input "16" at bounding box center [355, 215] width 156 height 27
click at [414, 212] on input "17" at bounding box center [355, 215] width 156 height 27
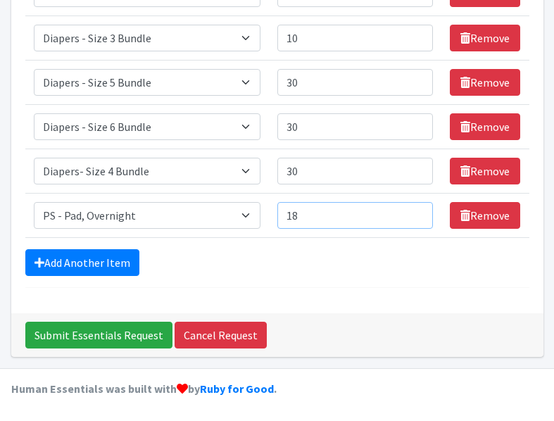
click at [414, 212] on input "18" at bounding box center [355, 215] width 156 height 27
click at [414, 212] on input "19" at bounding box center [355, 215] width 156 height 27
type input "20"
click at [414, 212] on input "20" at bounding box center [355, 215] width 156 height 27
click at [75, 258] on link "Add Another Item" at bounding box center [82, 262] width 114 height 27
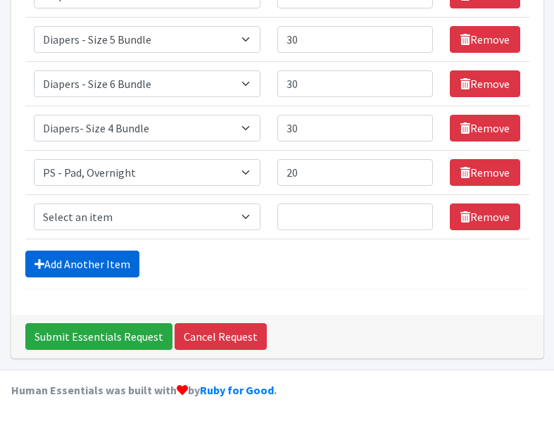
scroll to position [581, 0]
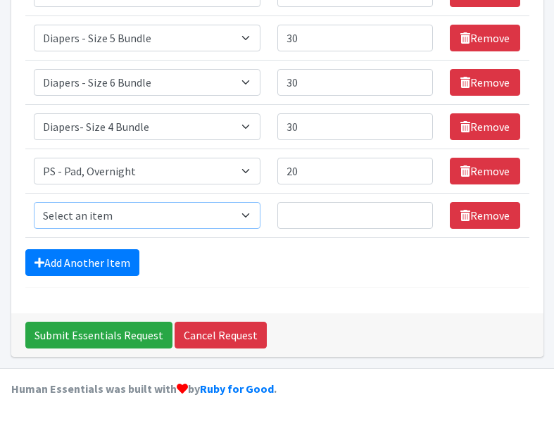
click at [247, 212] on select "Select an item Adult Incontinence - LARGE Bundle Adult Incontinence - MEDIUM Bu…" at bounding box center [147, 215] width 227 height 27
select select "1635"
click at [34, 202] on select "Select an item Adult Incontinence - LARGE Bundle Adult Incontinence - MEDIUM Bu…" at bounding box center [147, 215] width 227 height 27
click at [419, 213] on input "11" at bounding box center [355, 215] width 156 height 27
click at [419, 213] on input "12" at bounding box center [355, 215] width 156 height 27
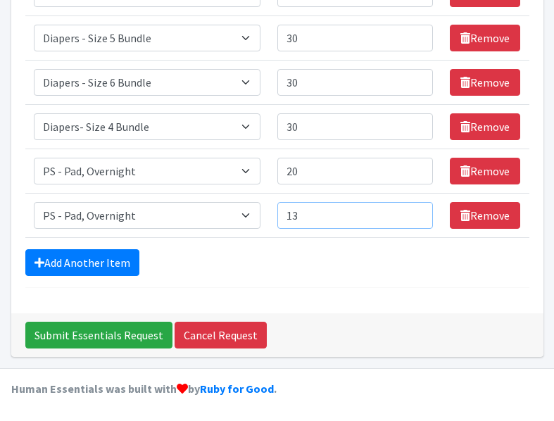
click at [419, 213] on input "13" at bounding box center [355, 215] width 156 height 27
click at [419, 213] on input "14" at bounding box center [355, 215] width 156 height 27
click at [419, 213] on input "15" at bounding box center [355, 215] width 156 height 27
click at [419, 213] on input "16" at bounding box center [355, 215] width 156 height 27
click at [419, 213] on input "17" at bounding box center [355, 215] width 156 height 27
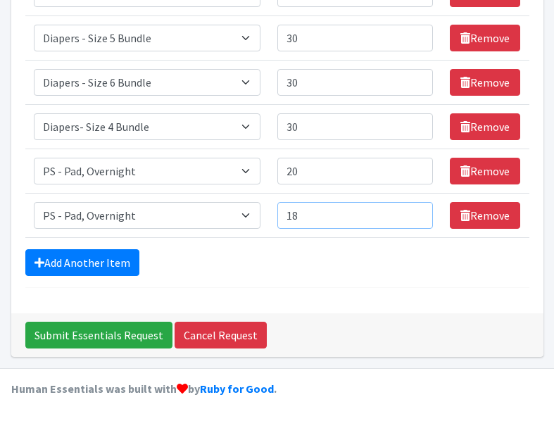
click at [419, 213] on input "18" at bounding box center [355, 215] width 156 height 27
click at [419, 213] on input "19" at bounding box center [355, 215] width 156 height 27
click at [419, 213] on input "20" at bounding box center [355, 215] width 156 height 27
click at [419, 213] on input "21" at bounding box center [355, 215] width 156 height 27
type input "20"
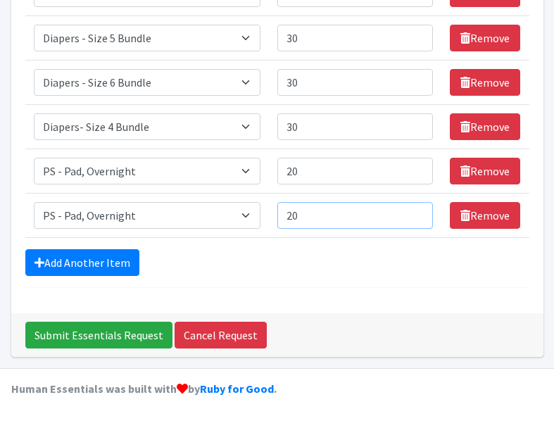
click at [415, 219] on input "20" at bounding box center [355, 215] width 156 height 27
click at [105, 262] on link "Add Another Item" at bounding box center [82, 262] width 114 height 27
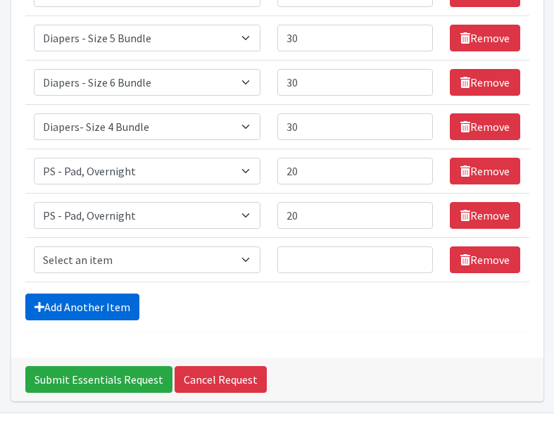
scroll to position [625, 0]
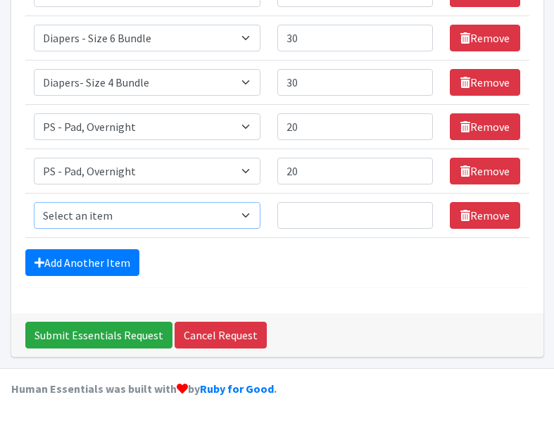
click at [250, 214] on select "Select an item Adult Incontinence - LARGE Bundle Adult Incontinence - MEDIUM Bu…" at bounding box center [147, 215] width 227 height 27
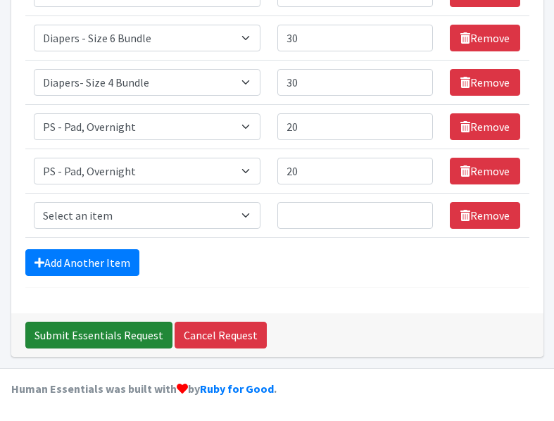
click at [113, 327] on input "Submit Essentials Request" at bounding box center [98, 334] width 147 height 27
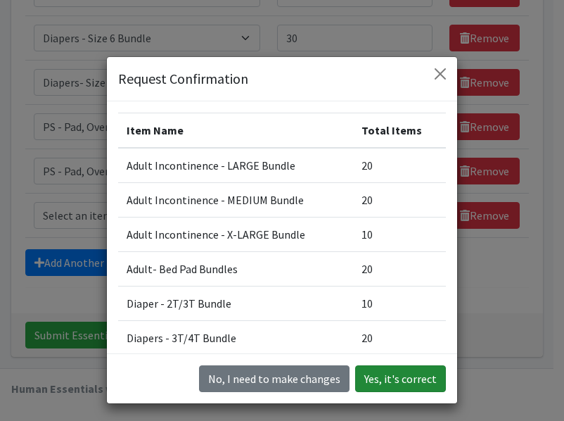
click at [402, 372] on button "Yes, it's correct" at bounding box center [400, 378] width 91 height 27
